Goal: Task Accomplishment & Management: Use online tool/utility

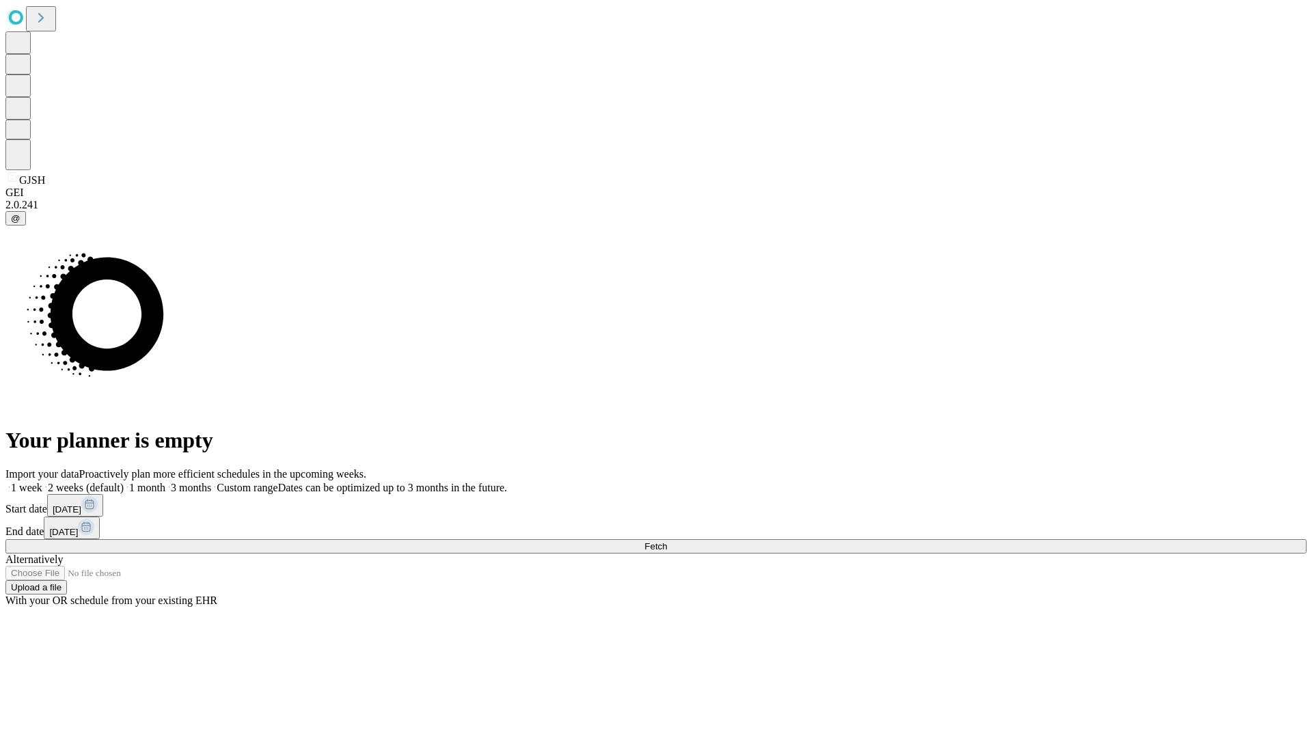
click at [667, 541] on span "Fetch" at bounding box center [655, 546] width 23 height 10
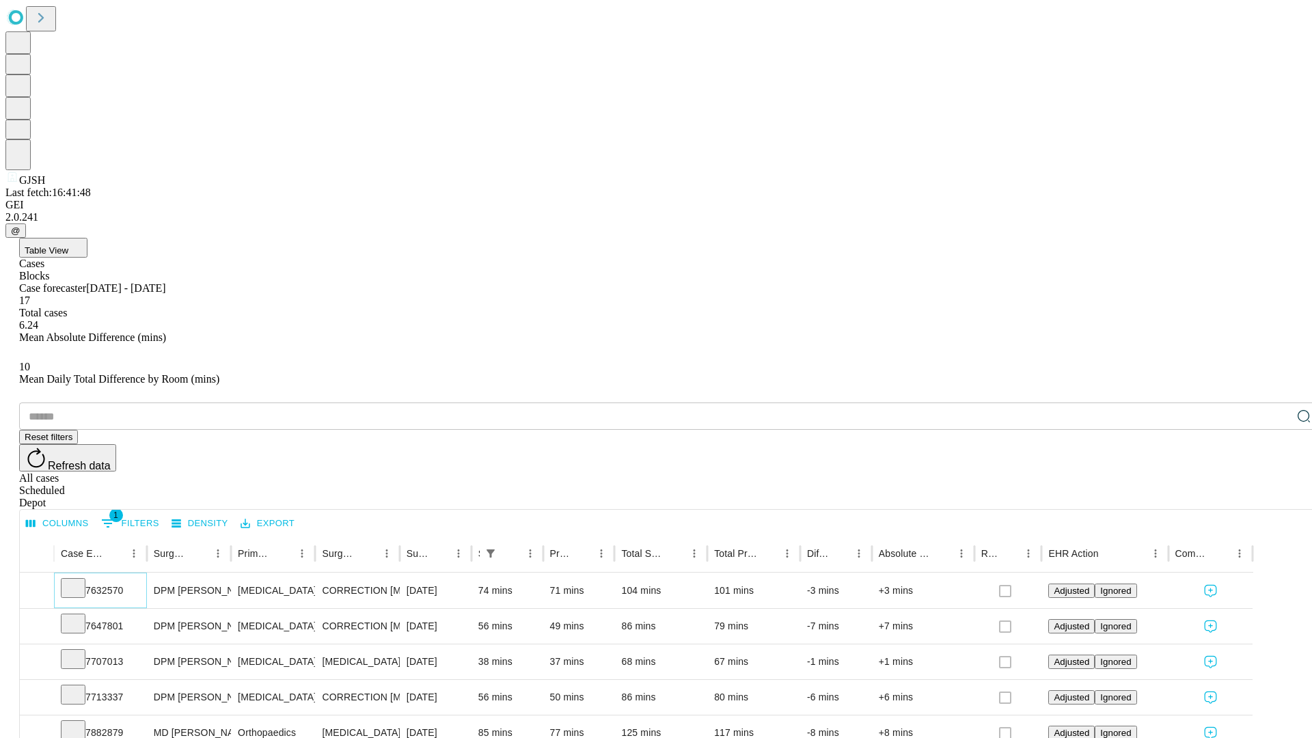
click at [80, 580] on icon at bounding box center [73, 587] width 14 height 14
